Goal: Transaction & Acquisition: Download file/media

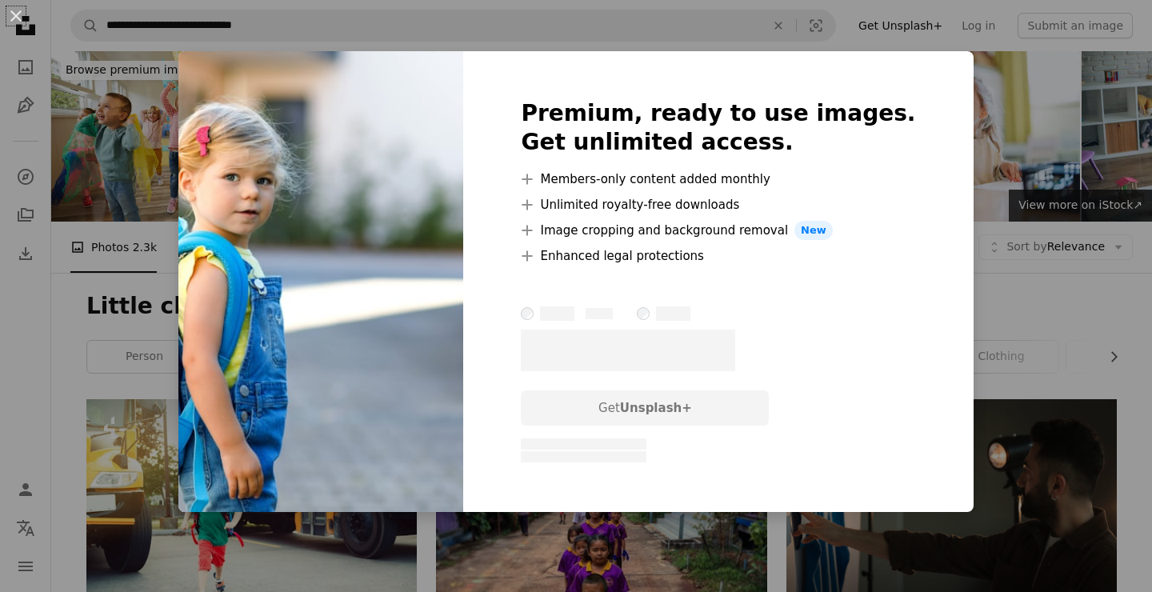
scroll to position [777, 0]
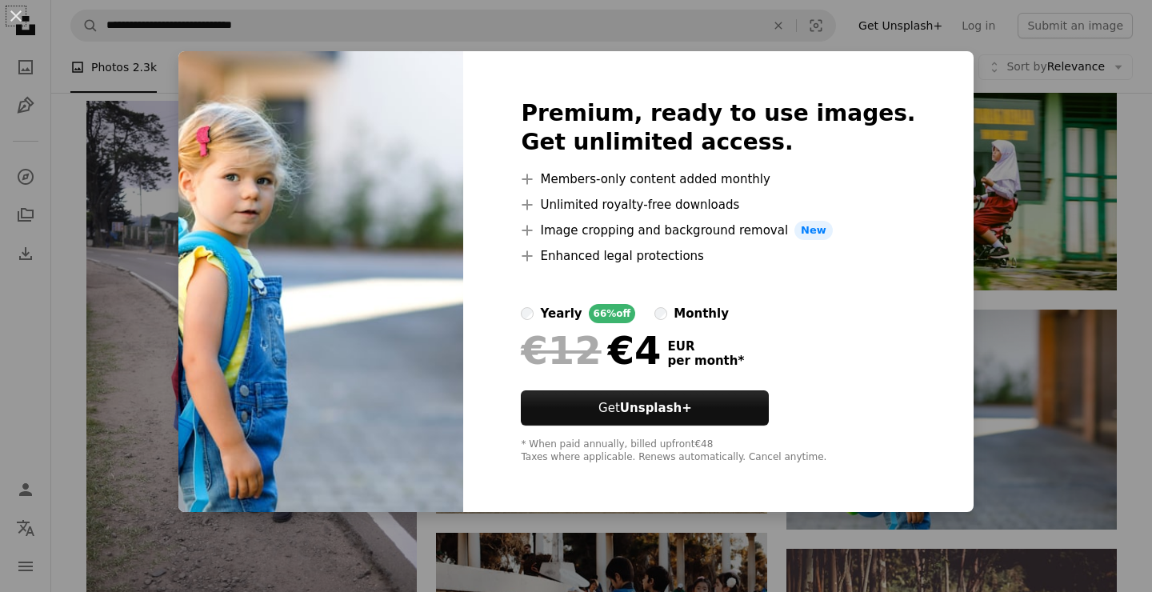
click at [988, 177] on div "An X shape Premium, ready to use images. Get unlimited access. A plus sign Memb…" at bounding box center [576, 296] width 1152 height 592
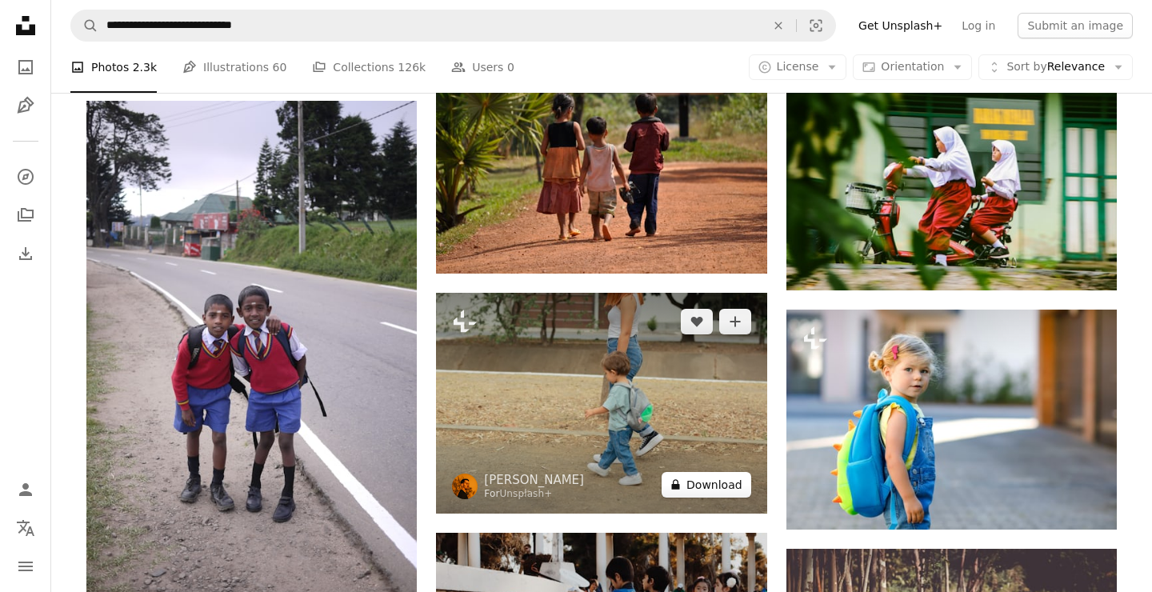
click at [720, 494] on button "A lock Download" at bounding box center [706, 485] width 90 height 26
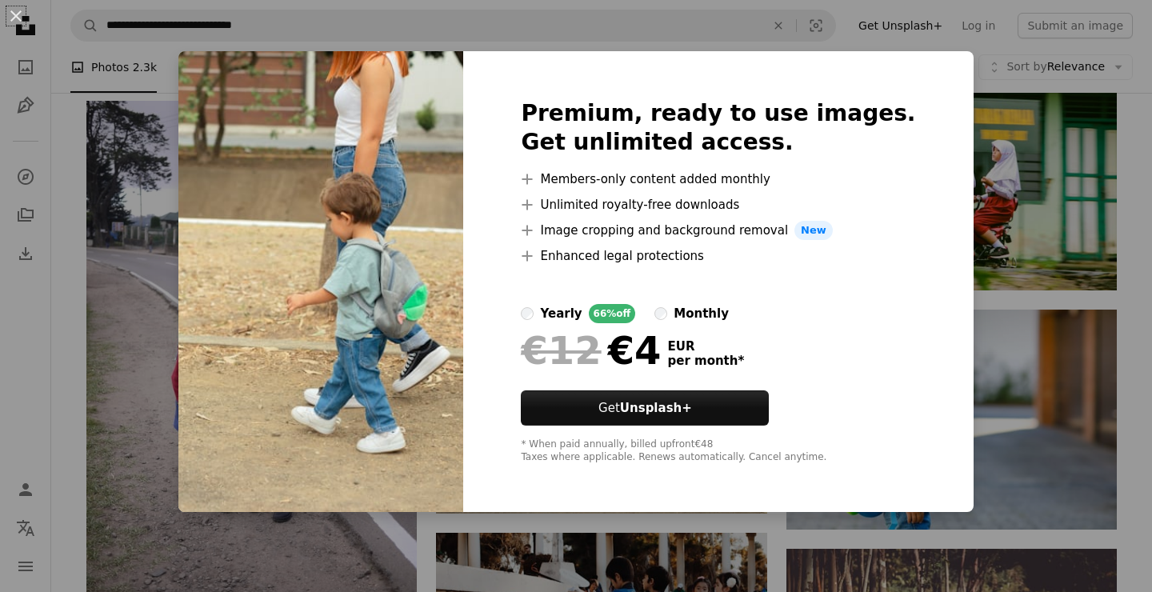
click at [987, 429] on div "An X shape Premium, ready to use images. Get unlimited access. A plus sign Memb…" at bounding box center [576, 296] width 1152 height 592
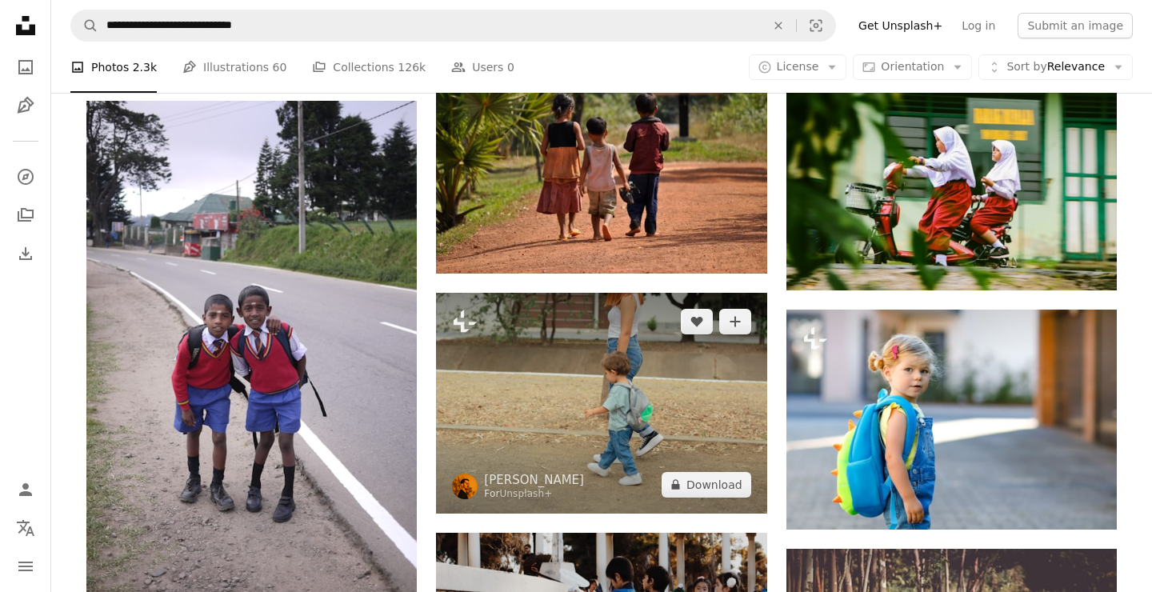
click at [630, 404] on img at bounding box center [601, 403] width 330 height 220
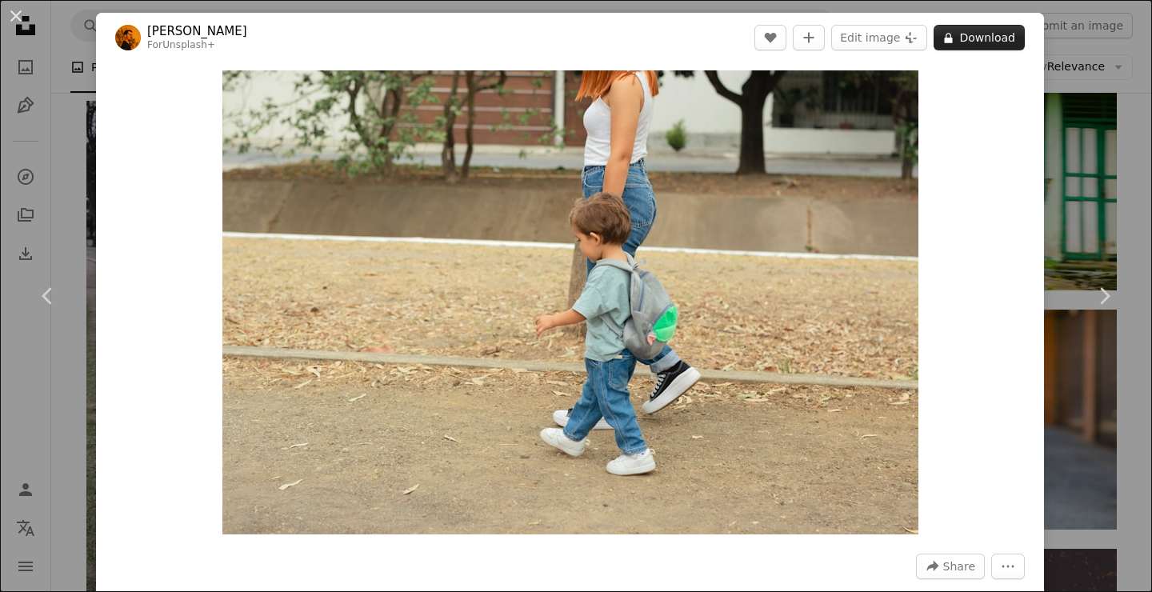
click at [993, 40] on button "A lock Download" at bounding box center [978, 38] width 91 height 26
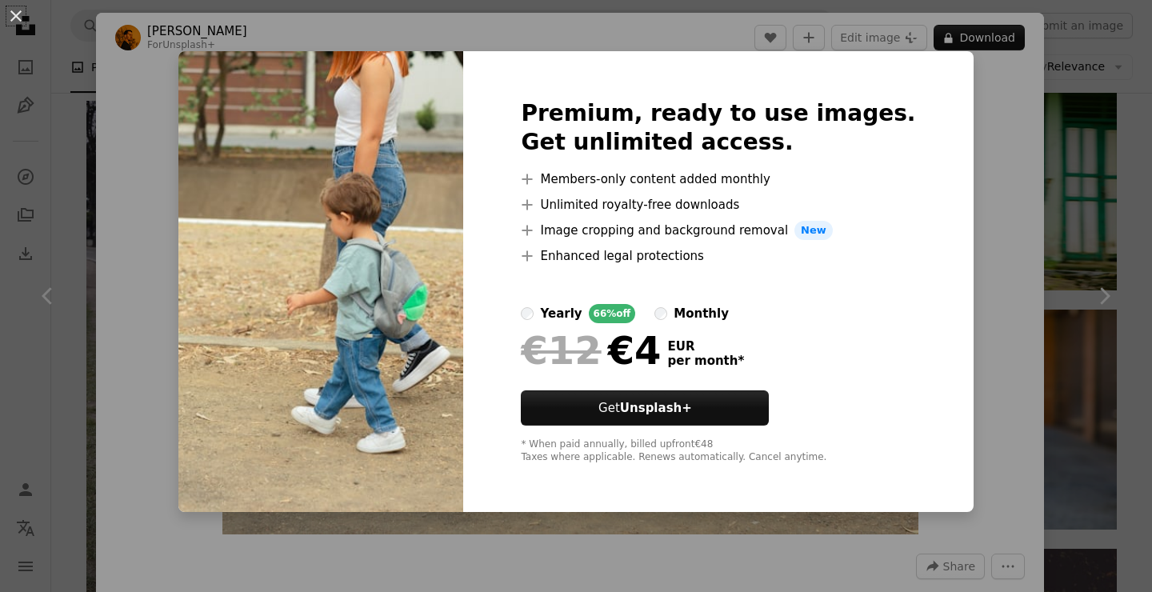
click at [1087, 265] on div "An X shape Premium, ready to use images. Get unlimited access. A plus sign Memb…" at bounding box center [576, 296] width 1152 height 592
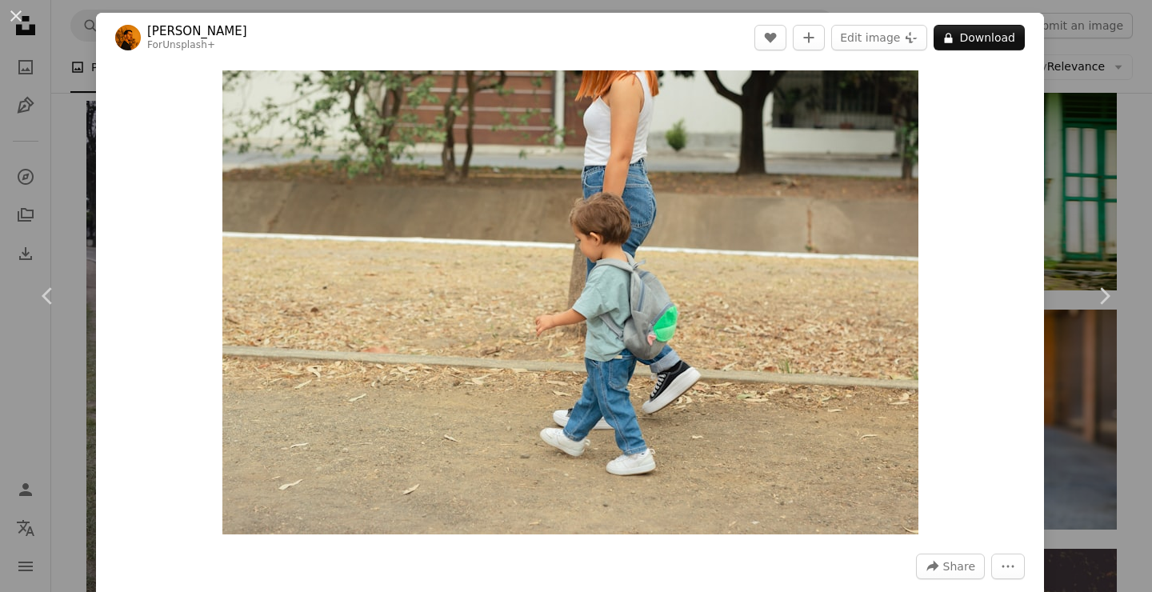
click at [56, 209] on div "An X shape Chevron left Chevron right [PERSON_NAME] For Unsplash+ A heart A plu…" at bounding box center [576, 296] width 1152 height 592
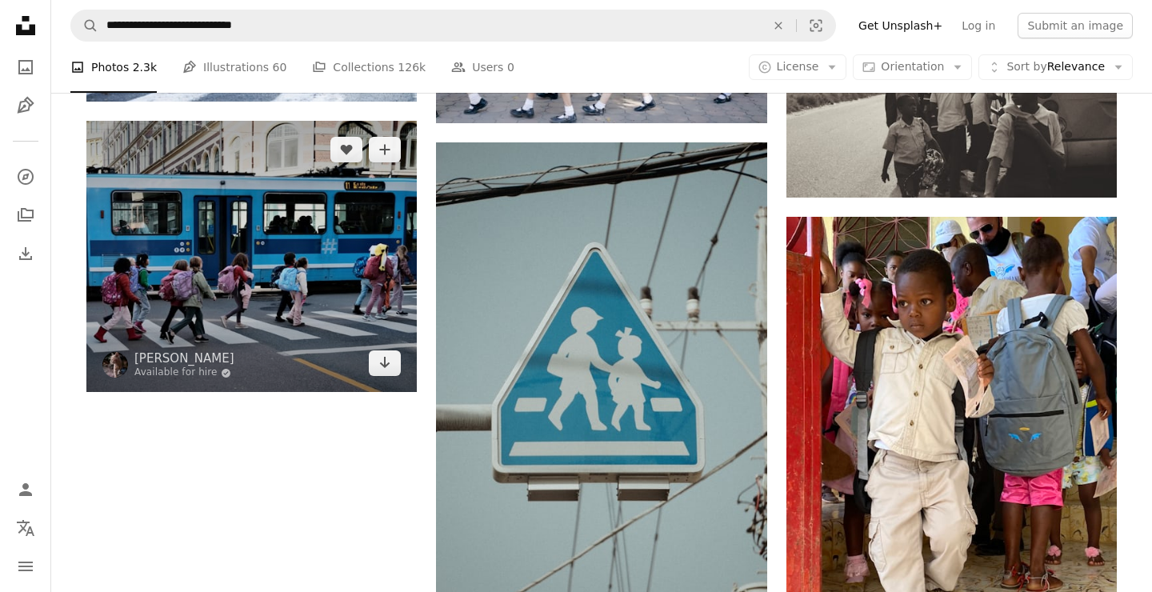
scroll to position [2073, 0]
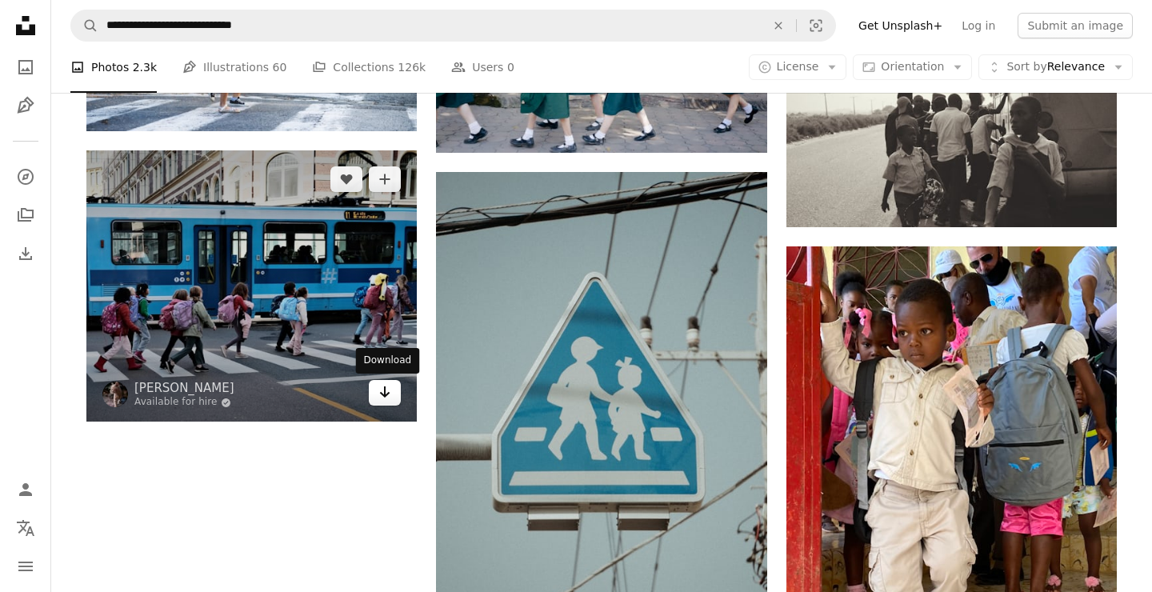
click at [393, 391] on link "Arrow pointing down" at bounding box center [385, 393] width 32 height 26
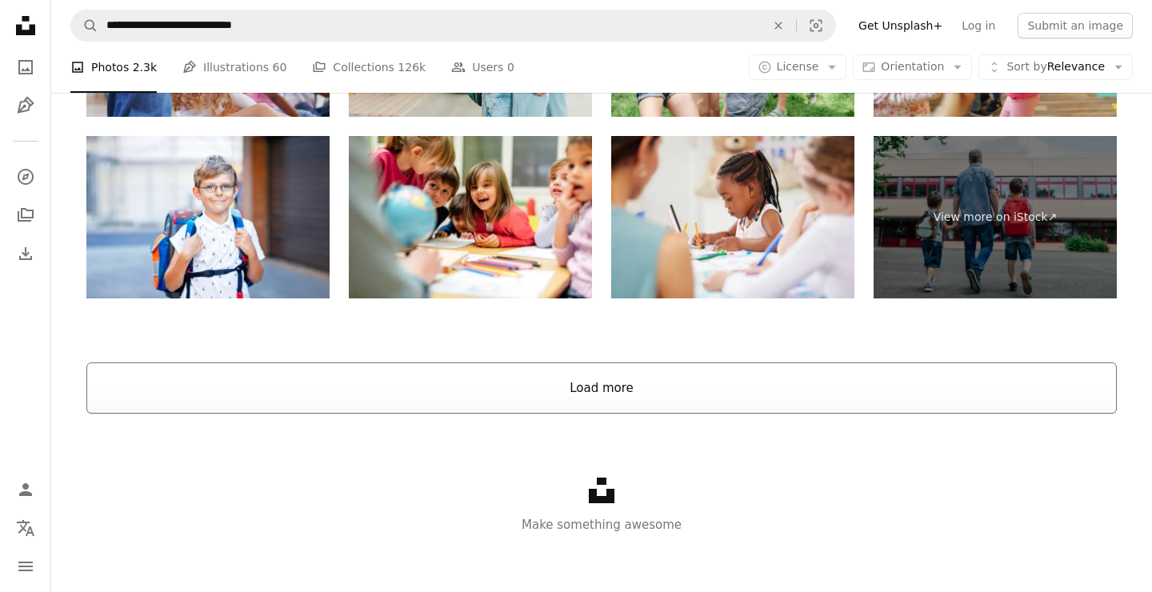
scroll to position [3561, 0]
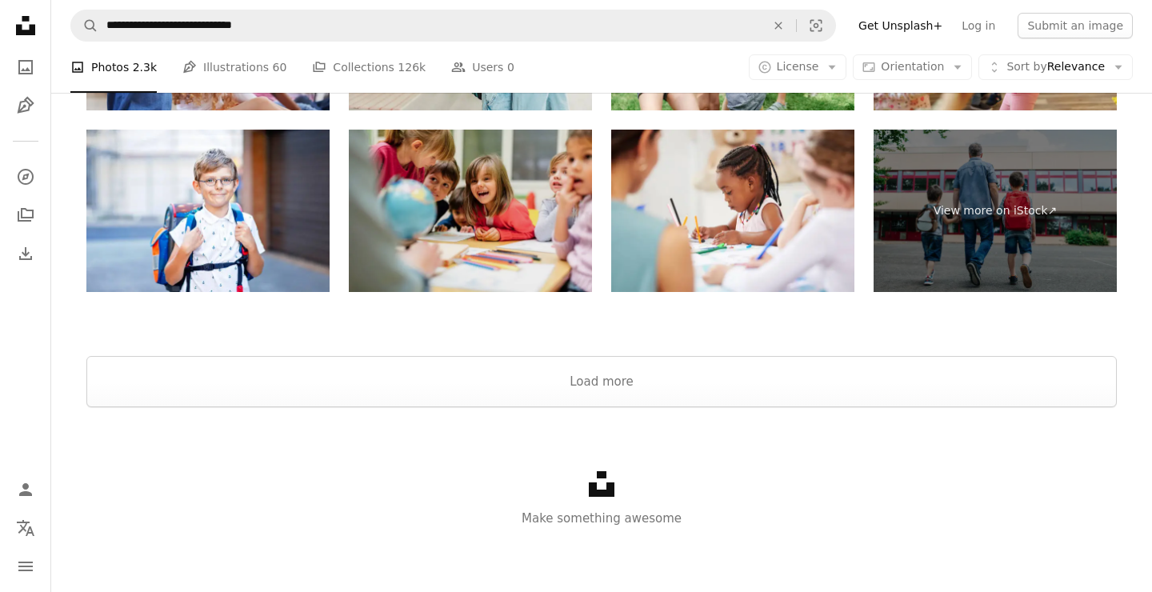
click at [506, 236] on img at bounding box center [470, 211] width 243 height 162
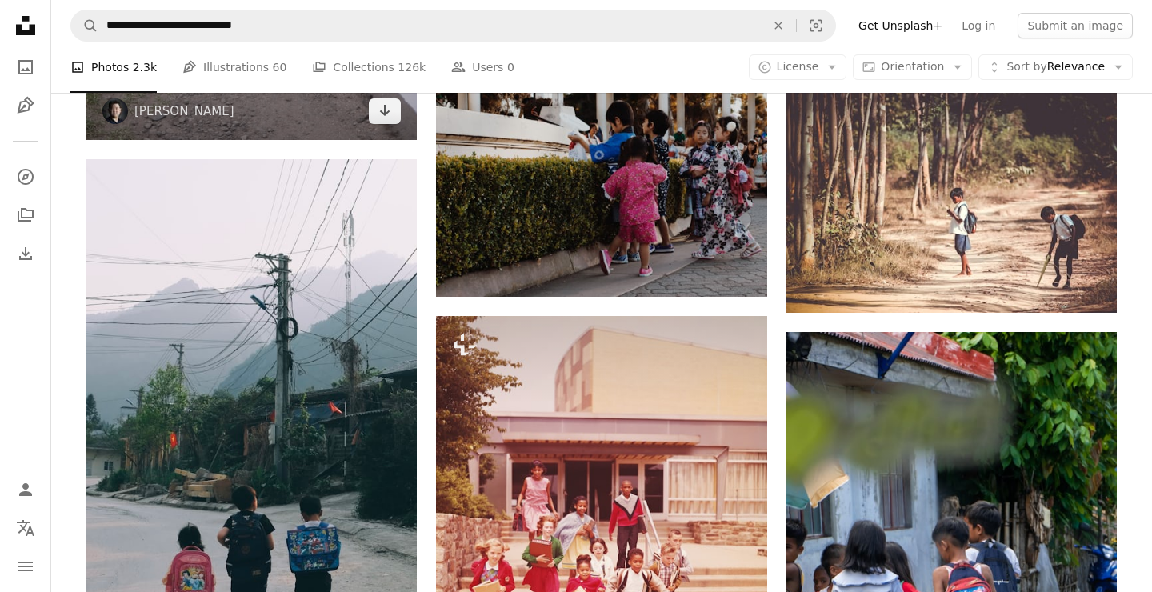
scroll to position [1143, 0]
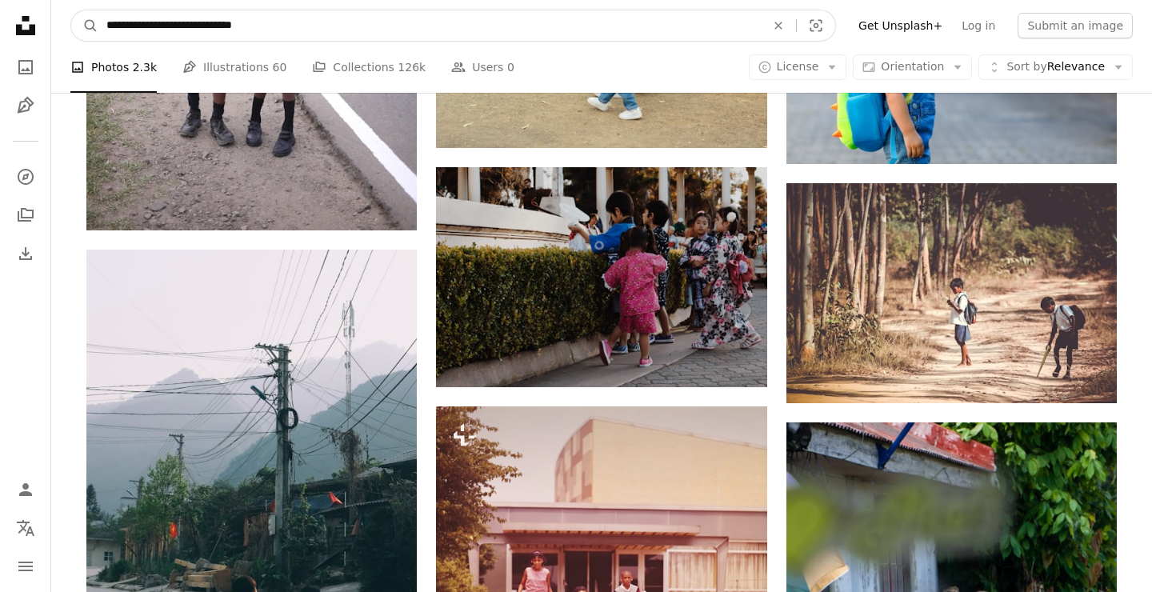
click at [133, 22] on input "**********" at bounding box center [429, 25] width 662 height 30
type input "**********"
click button "A magnifying glass" at bounding box center [84, 25] width 27 height 30
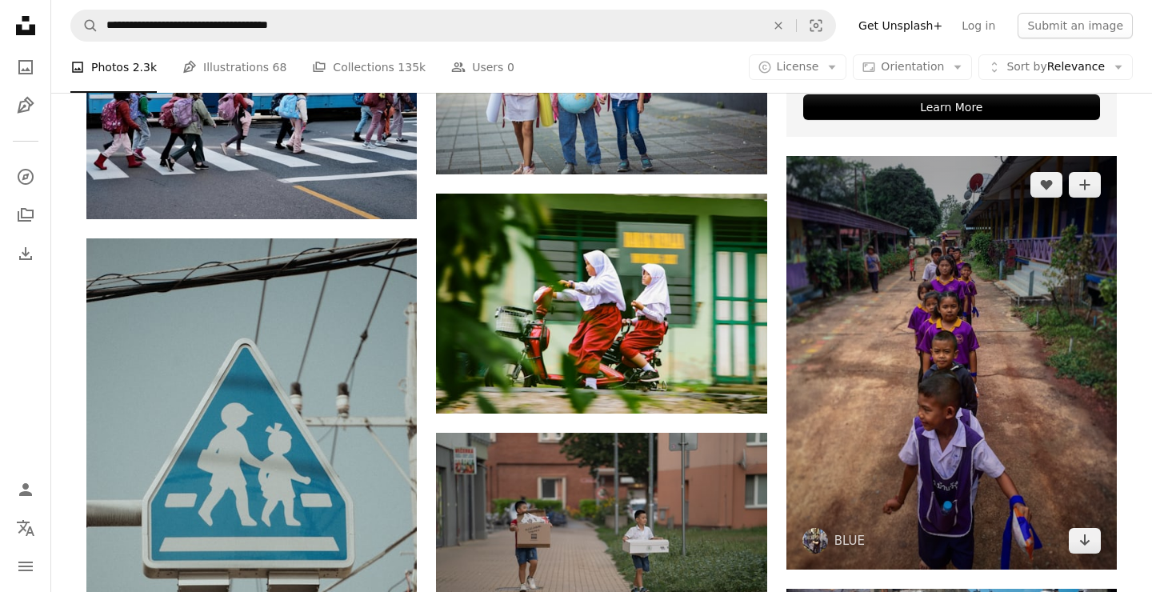
scroll to position [950, 0]
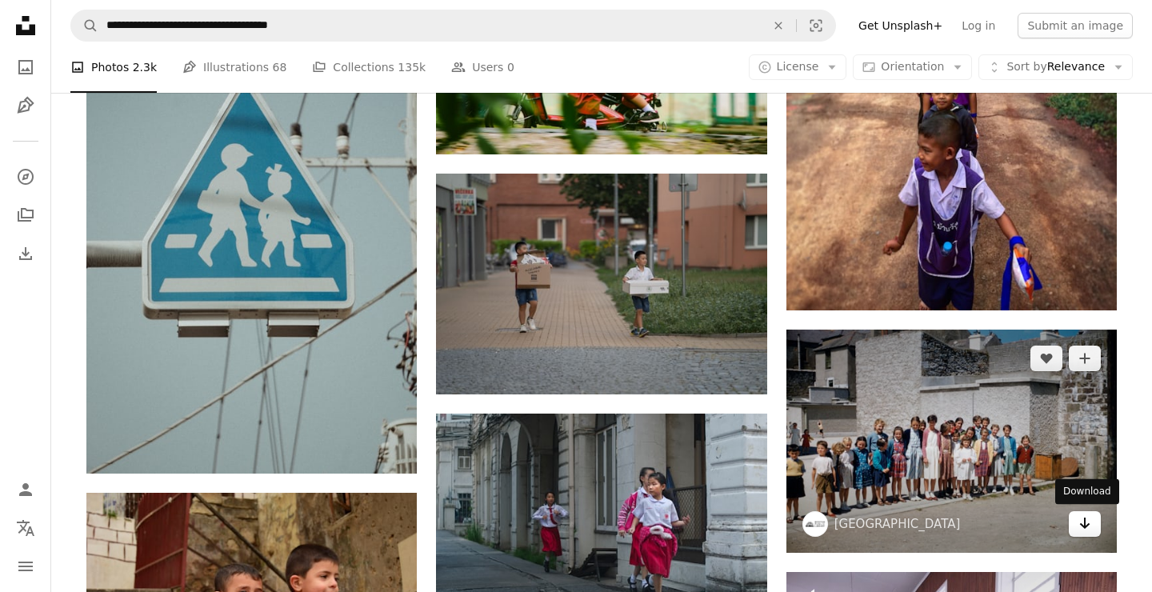
click at [1087, 523] on icon "Arrow pointing down" at bounding box center [1084, 522] width 13 height 19
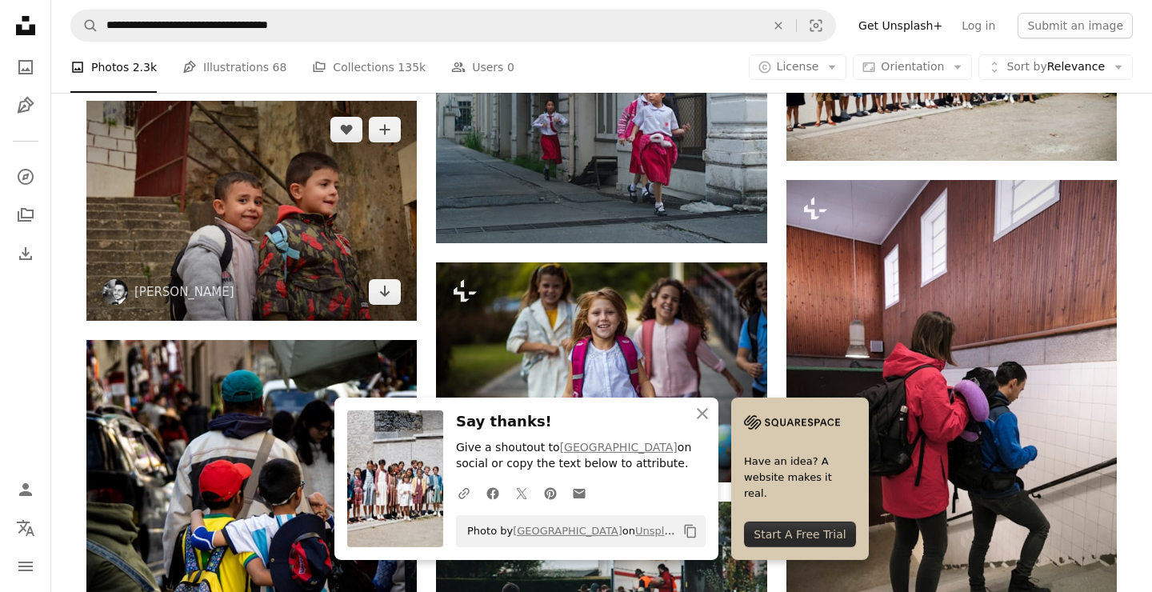
scroll to position [1382, 0]
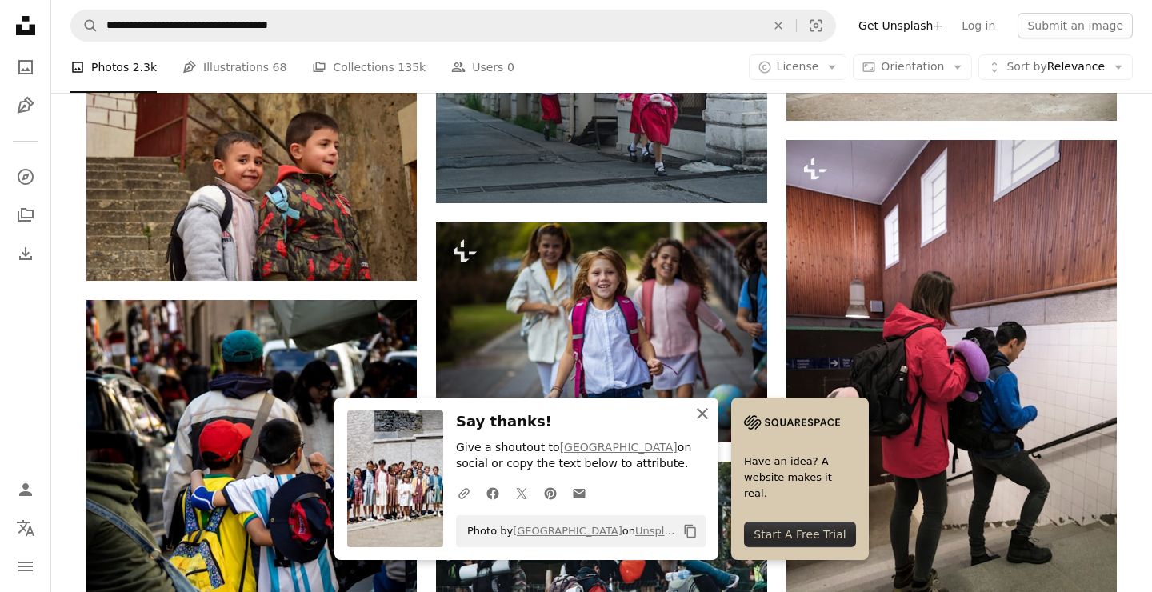
click at [709, 409] on icon "An X shape" at bounding box center [702, 413] width 19 height 19
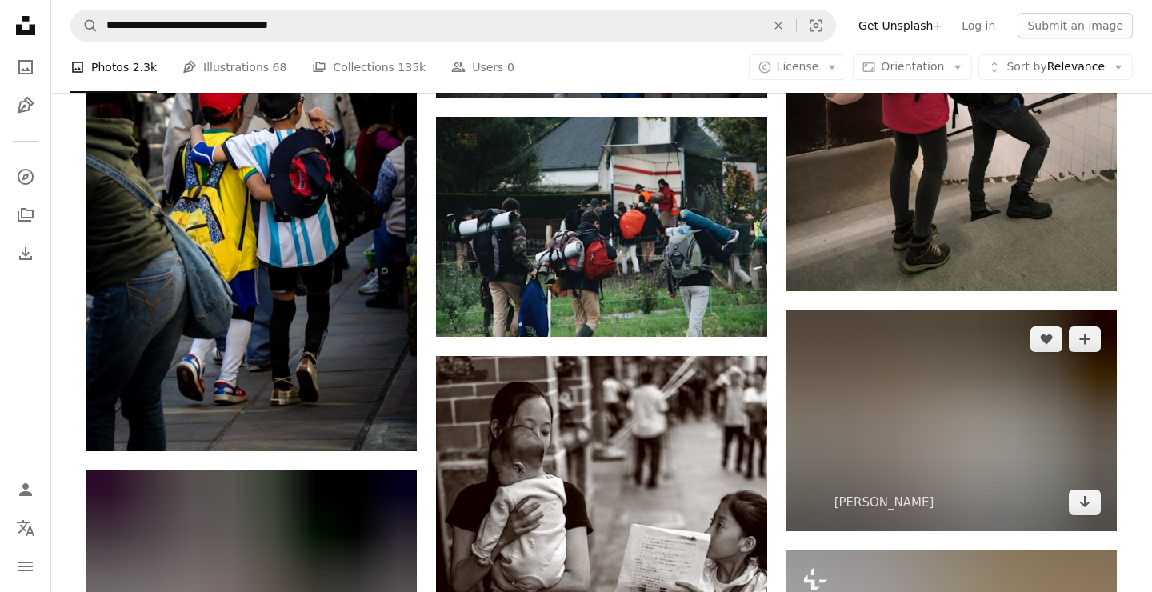
scroll to position [1727, 0]
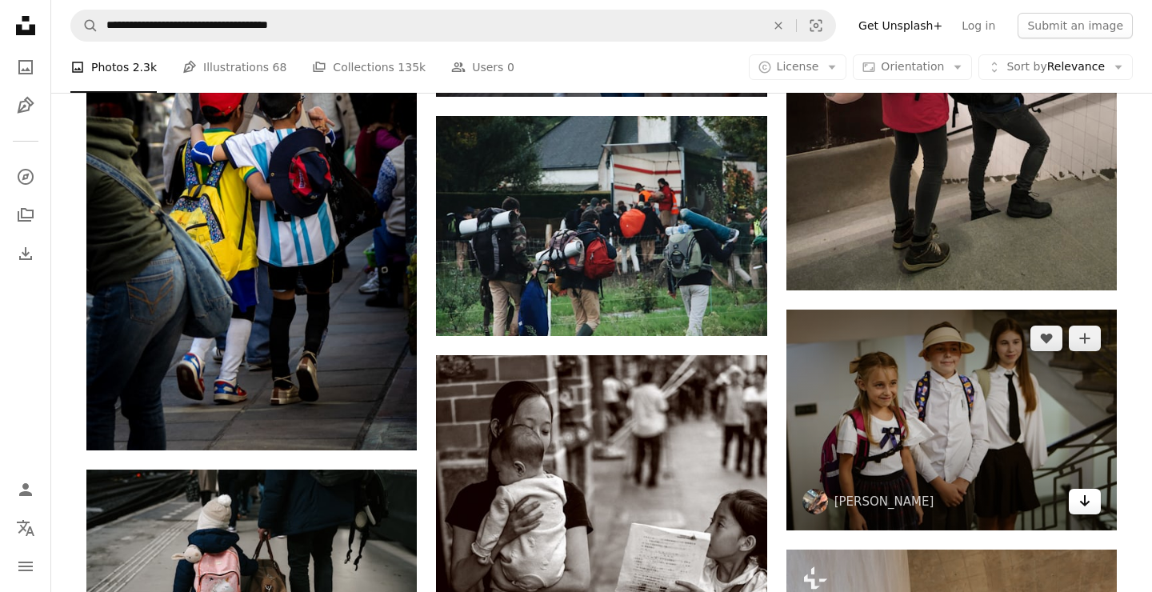
click at [1092, 501] on link "Arrow pointing down" at bounding box center [1084, 502] width 32 height 26
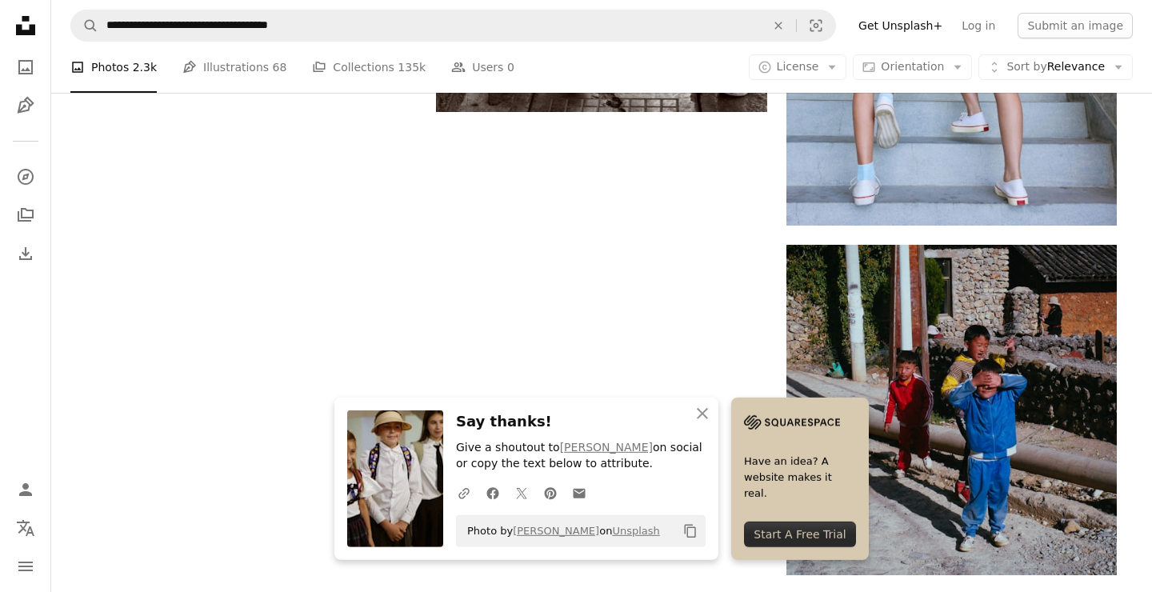
scroll to position [2591, 0]
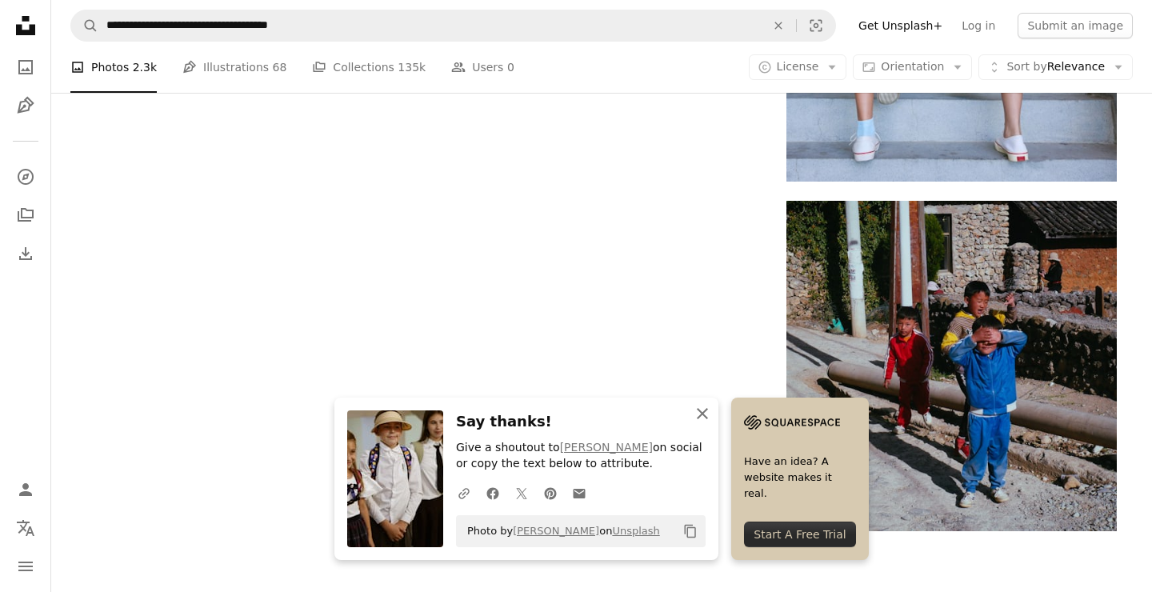
click at [693, 414] on icon "An X shape" at bounding box center [702, 413] width 19 height 19
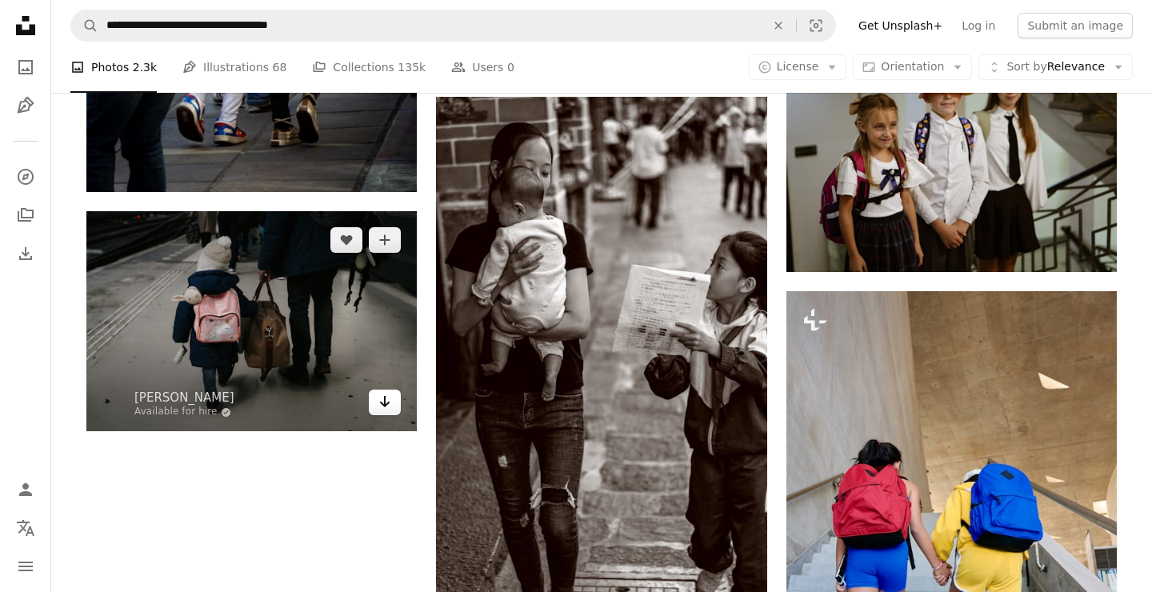
scroll to position [1986, 0]
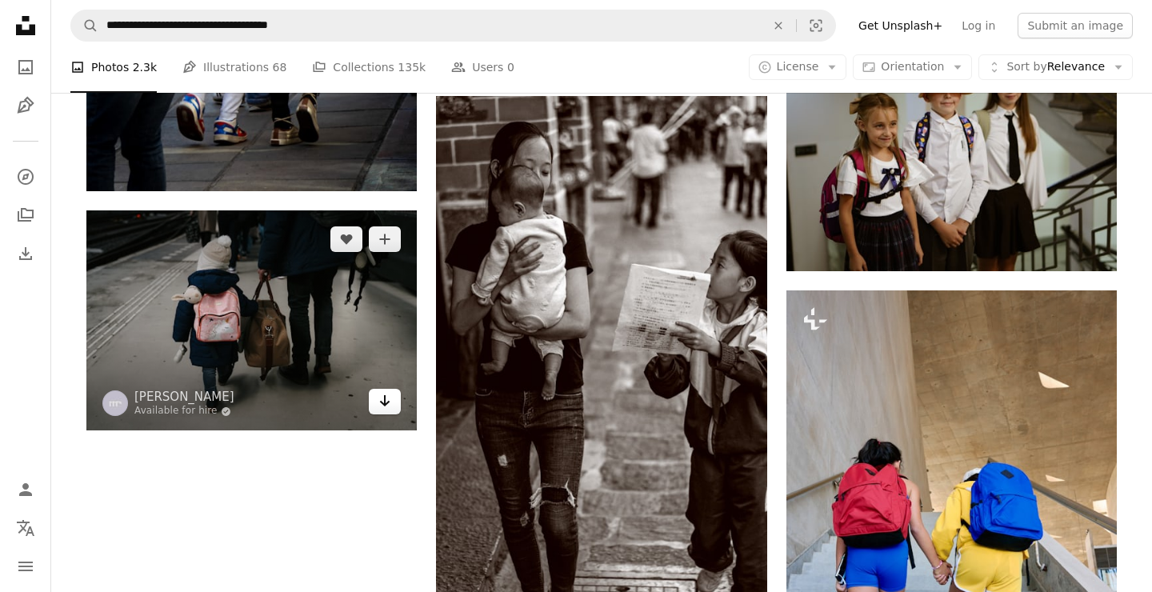
click at [397, 402] on link "Arrow pointing down" at bounding box center [385, 402] width 32 height 26
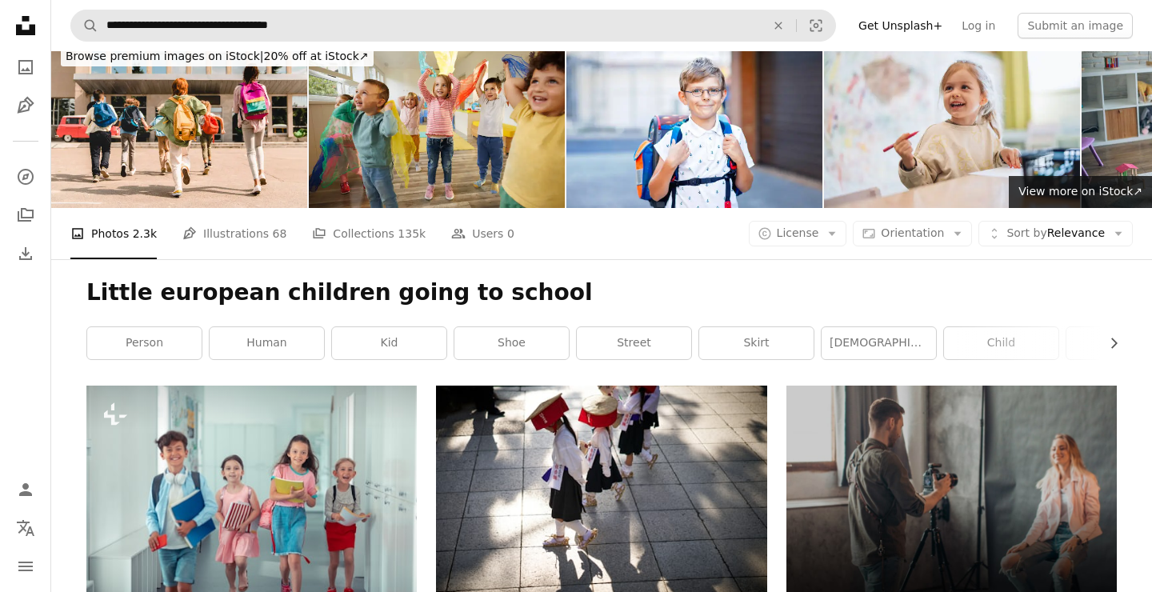
scroll to position [0, 0]
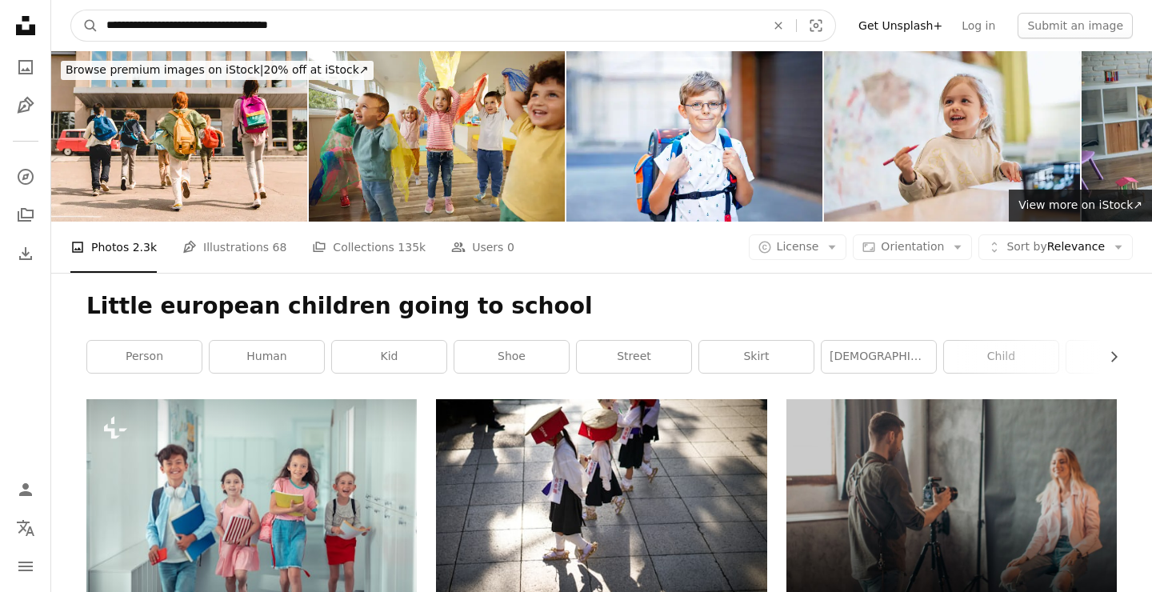
drag, startPoint x: 313, startPoint y: 26, endPoint x: 6, endPoint y: 25, distance: 306.3
click at [98, 25] on input "**********" at bounding box center [429, 25] width 662 height 30
type input "**********"
click button "A magnifying glass" at bounding box center [84, 25] width 27 height 30
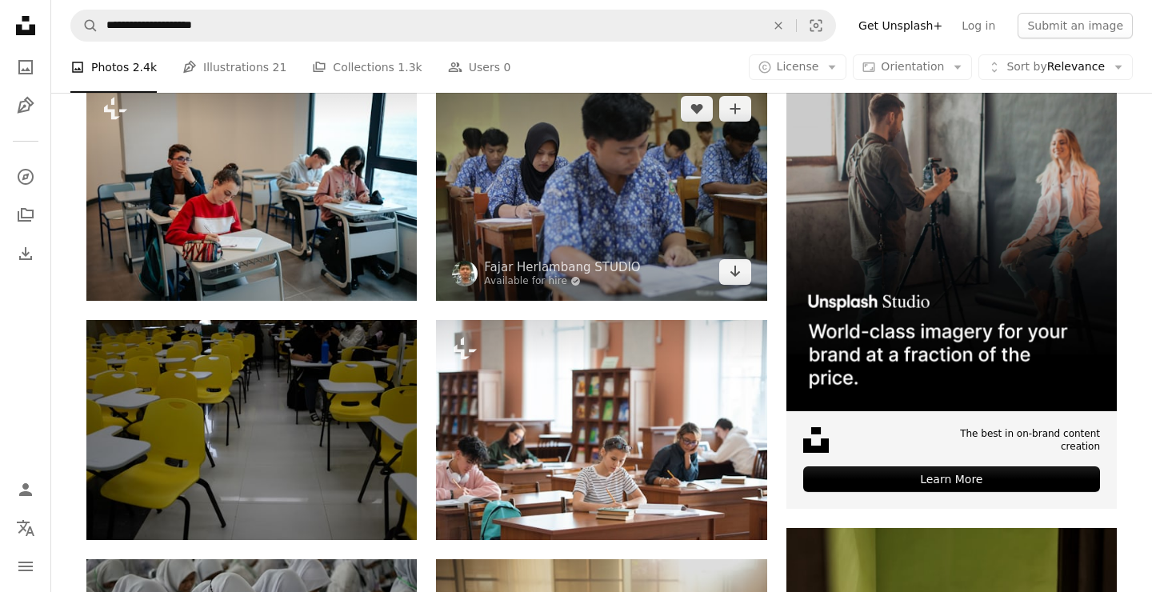
scroll to position [345, 0]
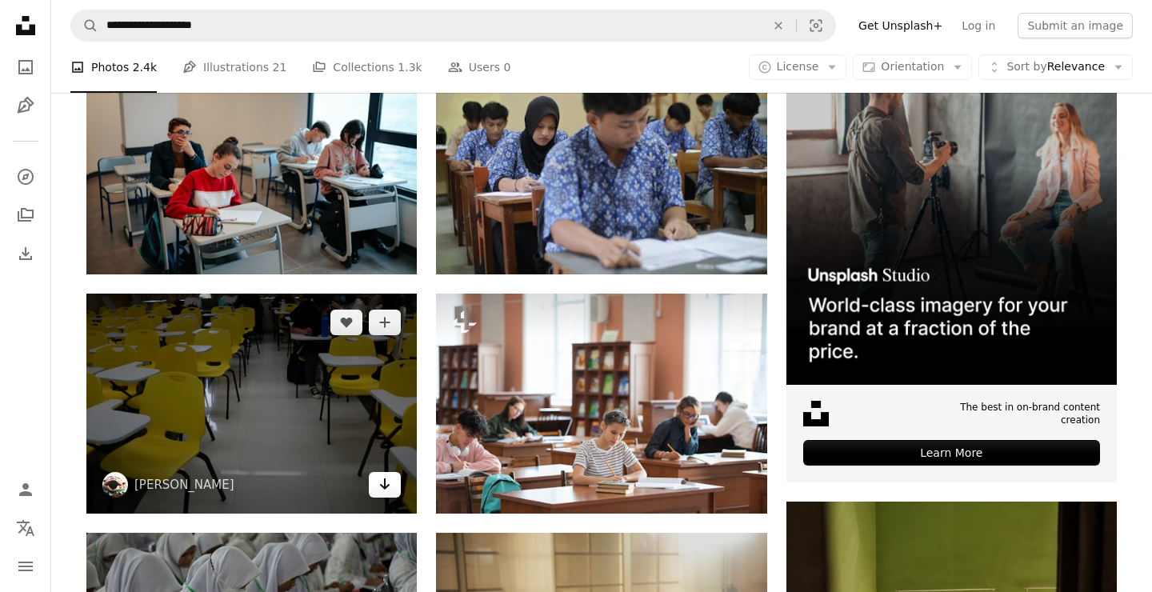
click at [385, 490] on icon "Arrow pointing down" at bounding box center [384, 483] width 13 height 19
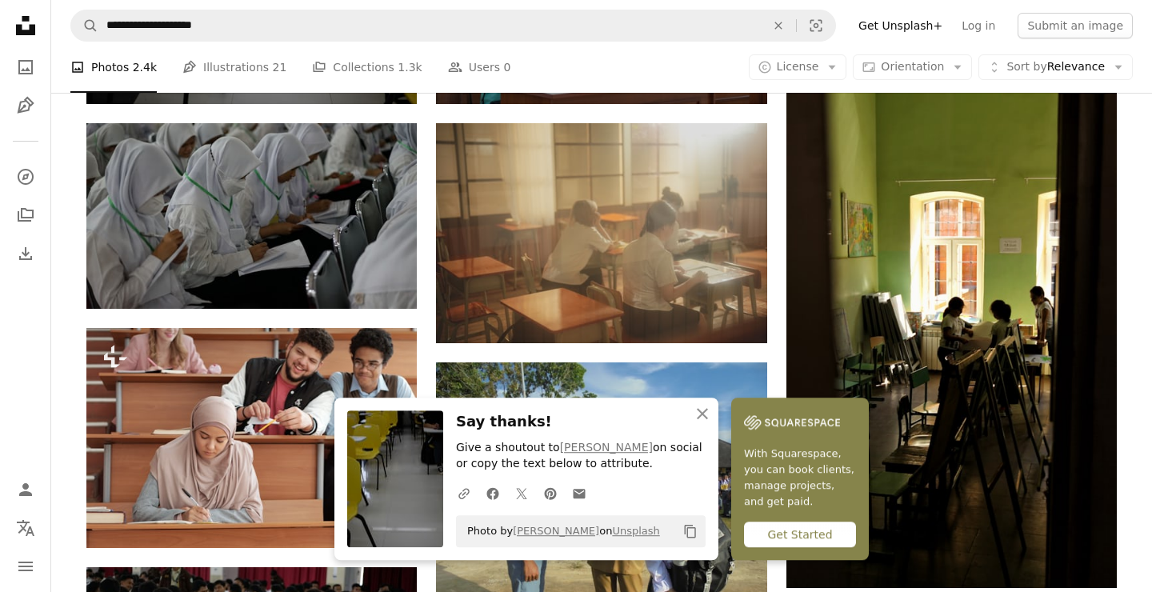
scroll to position [777, 0]
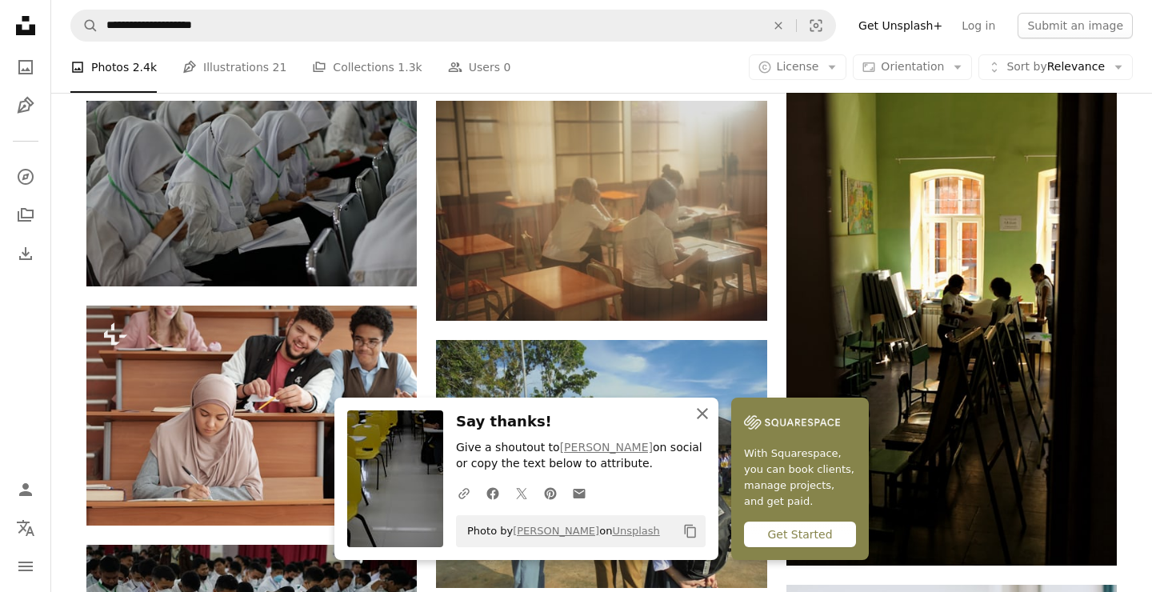
click at [701, 413] on icon "button" at bounding box center [702, 413] width 11 height 11
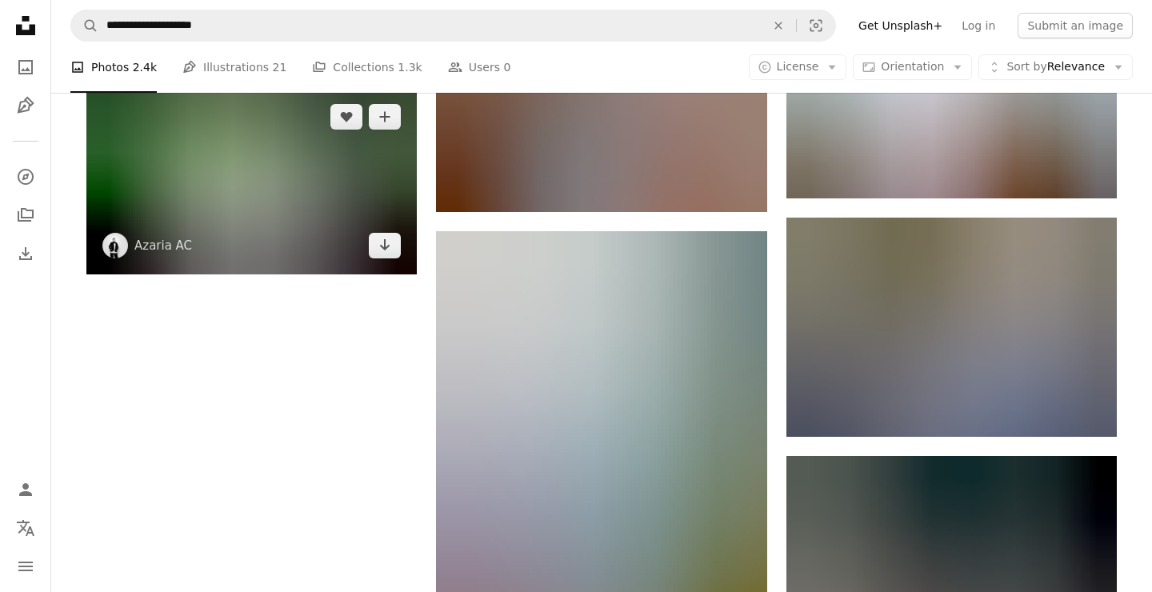
scroll to position [1814, 0]
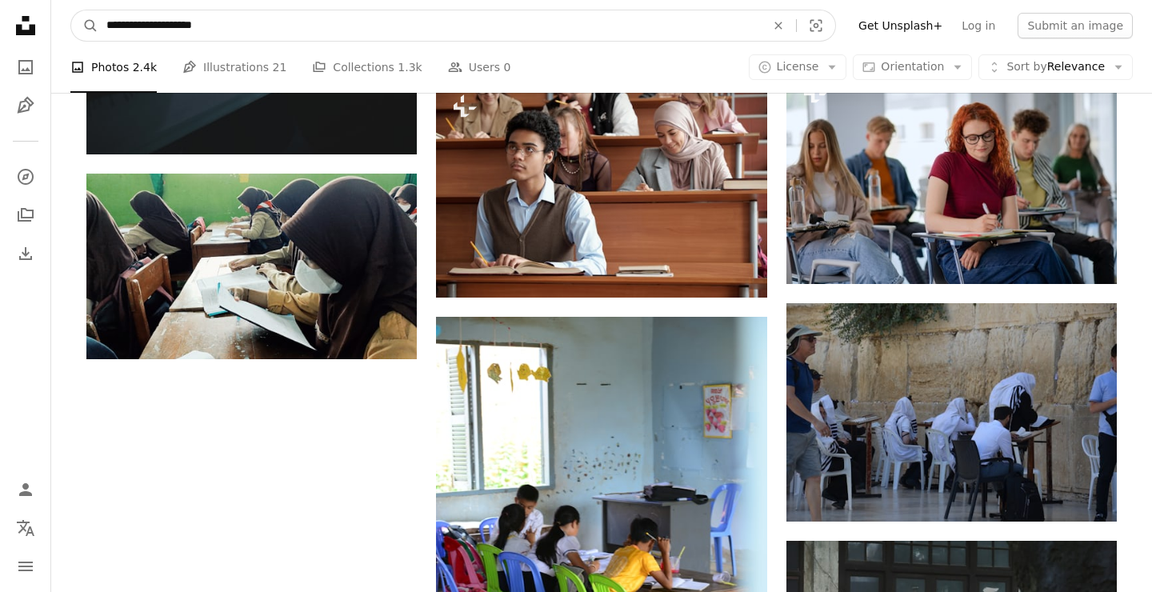
click at [106, 20] on input "**********" at bounding box center [429, 25] width 662 height 30
type input "**********"
click button "A magnifying glass" at bounding box center [84, 25] width 27 height 30
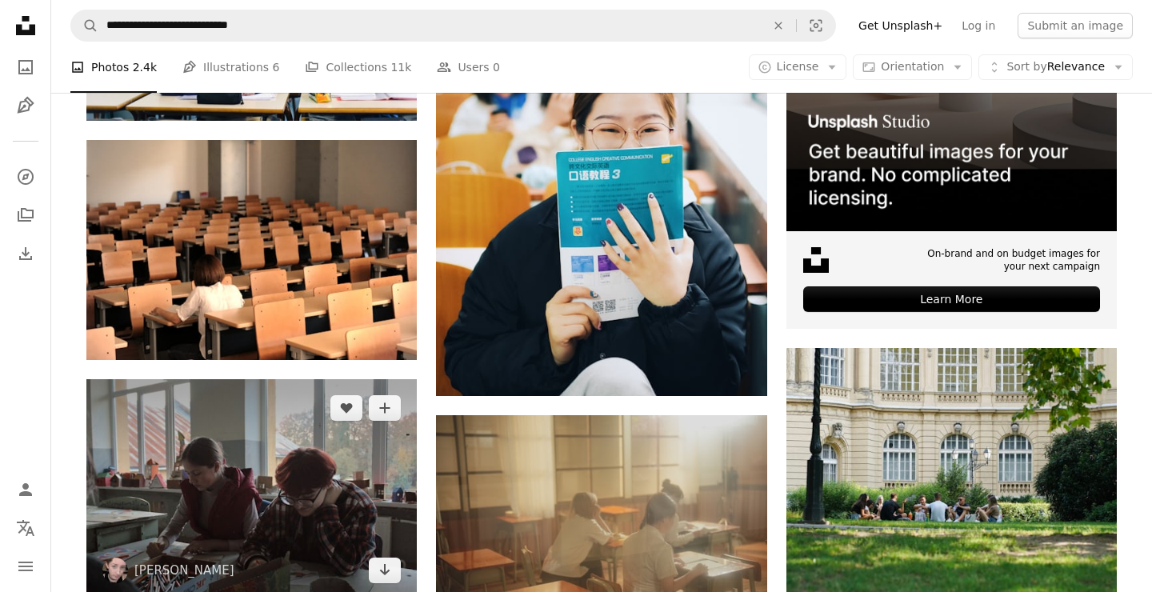
scroll to position [605, 0]
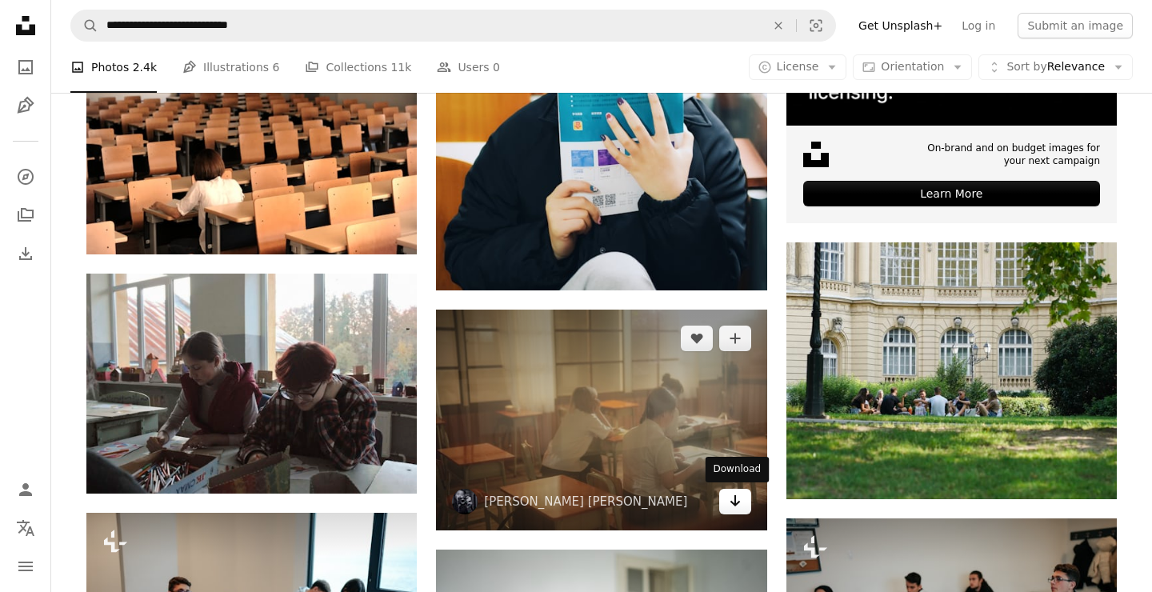
click at [736, 507] on icon "Arrow pointing down" at bounding box center [734, 500] width 13 height 19
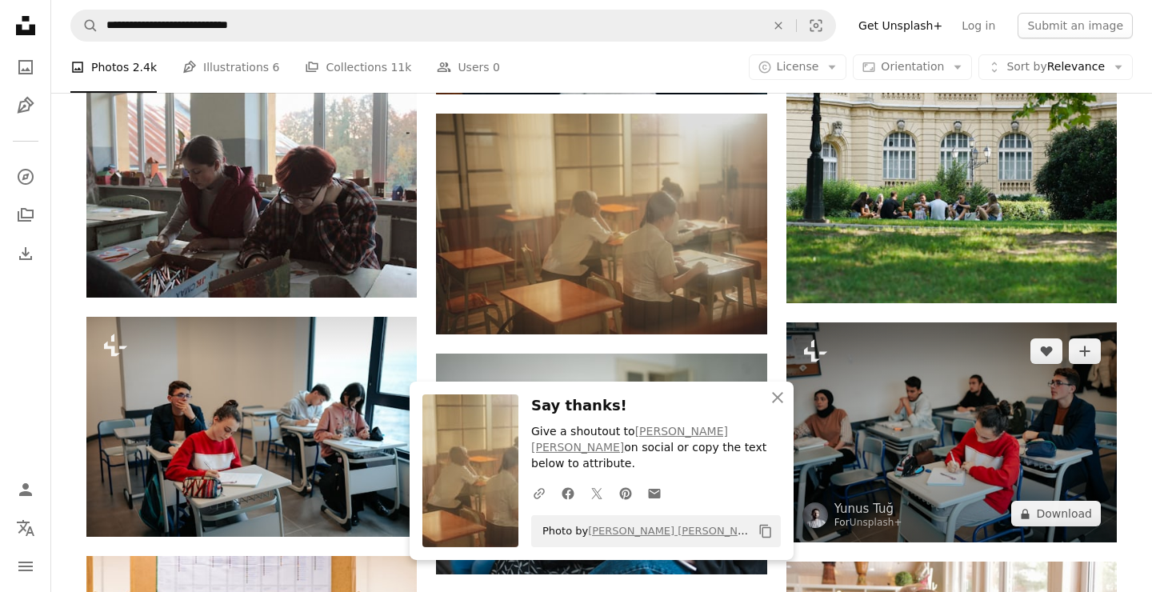
scroll to position [777, 0]
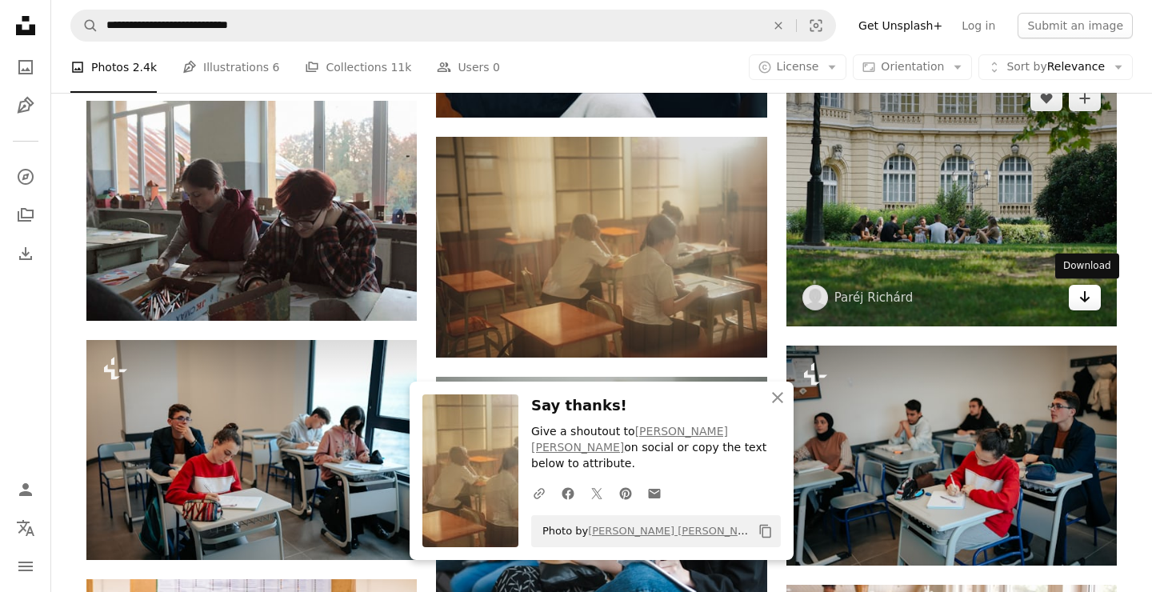
click at [1092, 301] on link "Arrow pointing down" at bounding box center [1084, 298] width 32 height 26
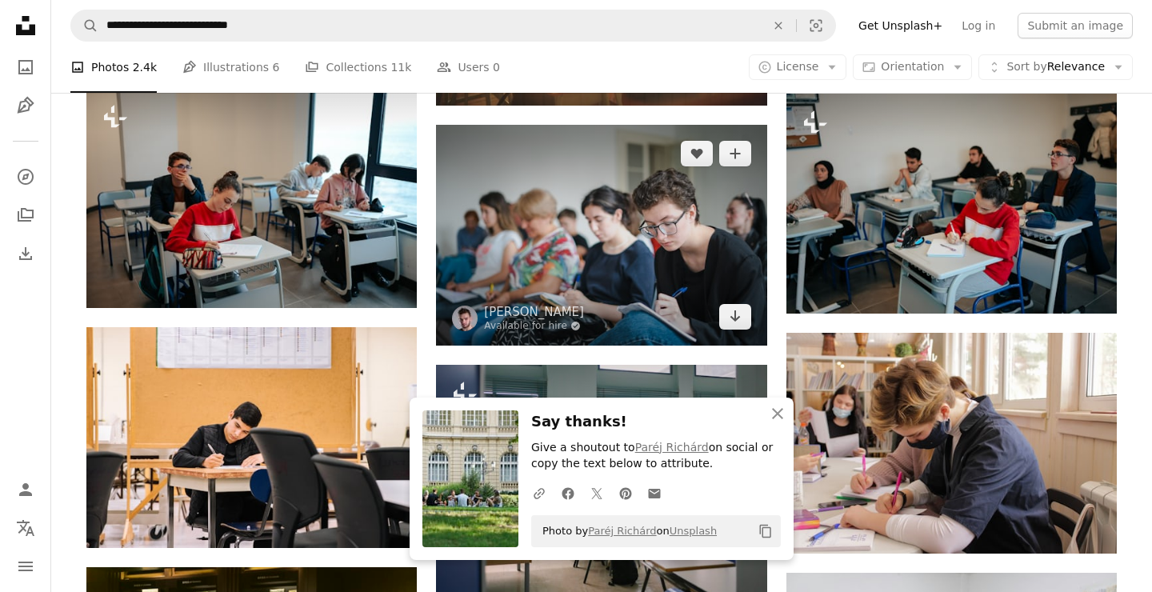
scroll to position [1036, 0]
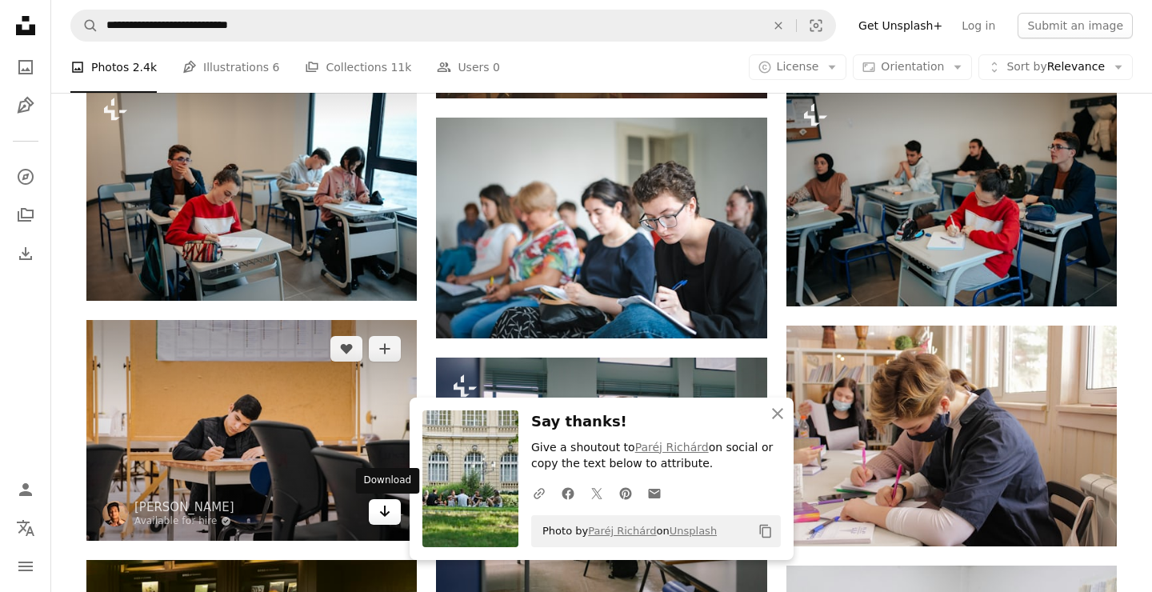
click at [389, 515] on icon "Arrow pointing down" at bounding box center [384, 510] width 13 height 19
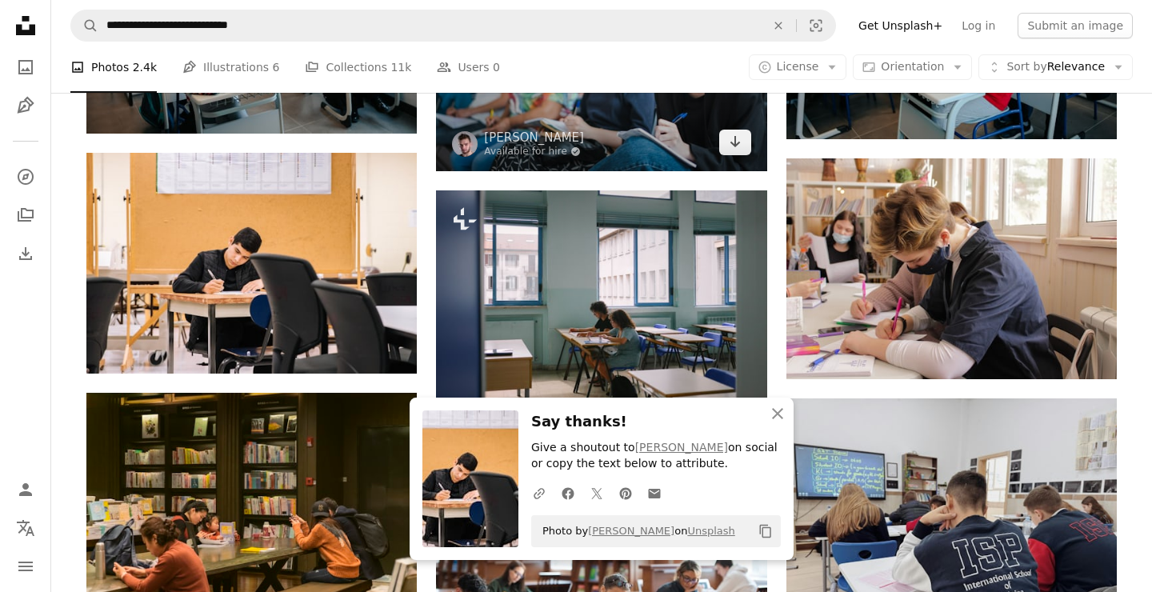
scroll to position [1295, 0]
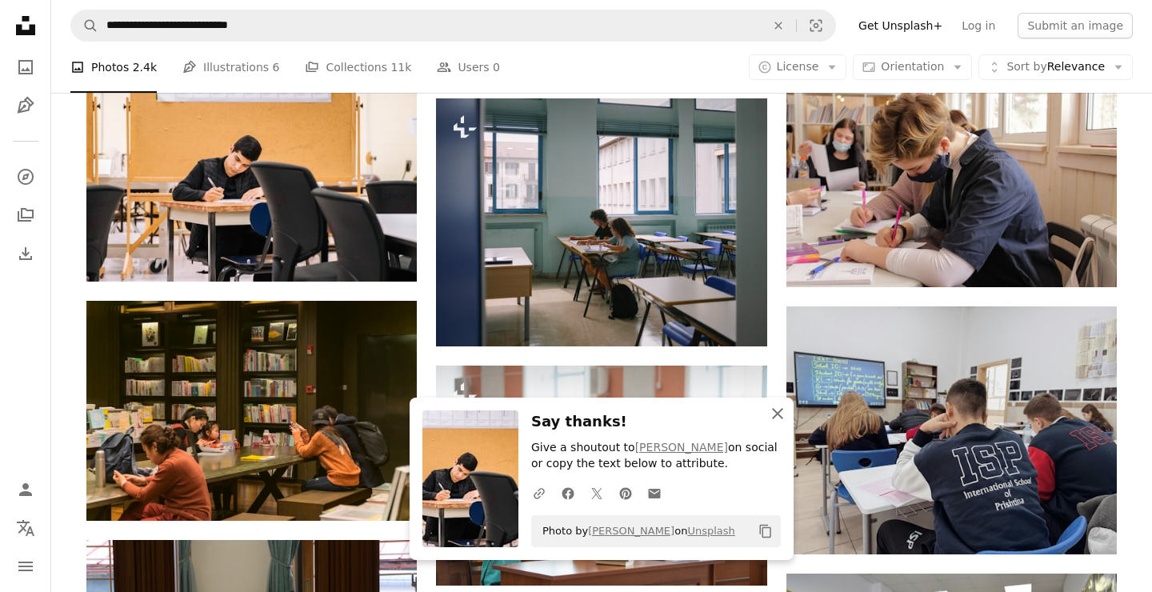
click at [784, 411] on icon "An X shape" at bounding box center [777, 413] width 19 height 19
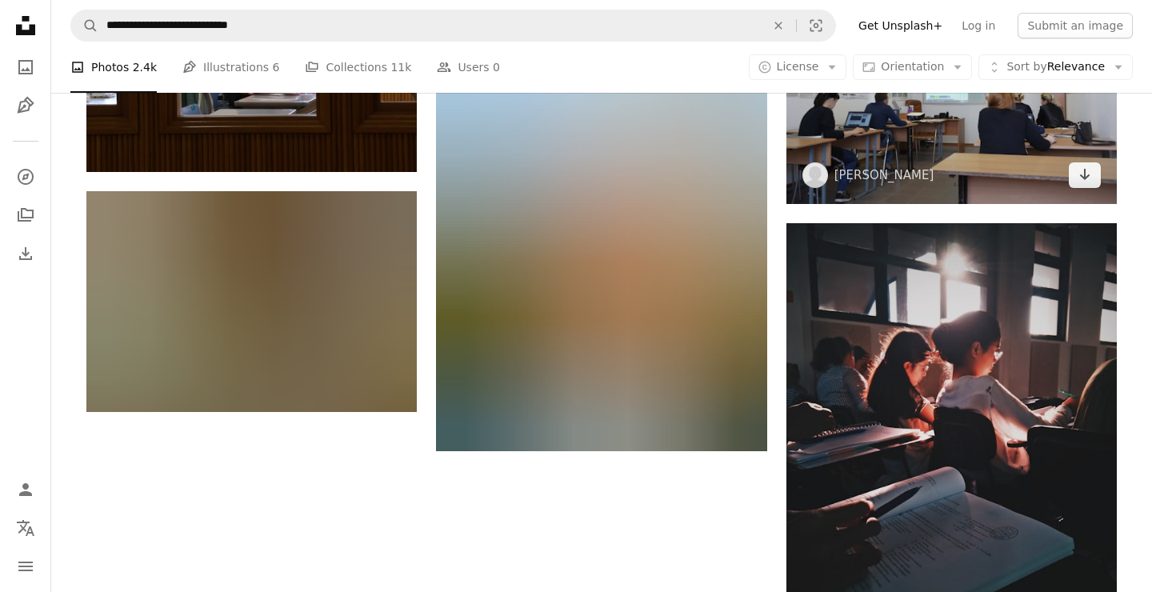
scroll to position [1900, 0]
